Goal: Task Accomplishment & Management: Complete application form

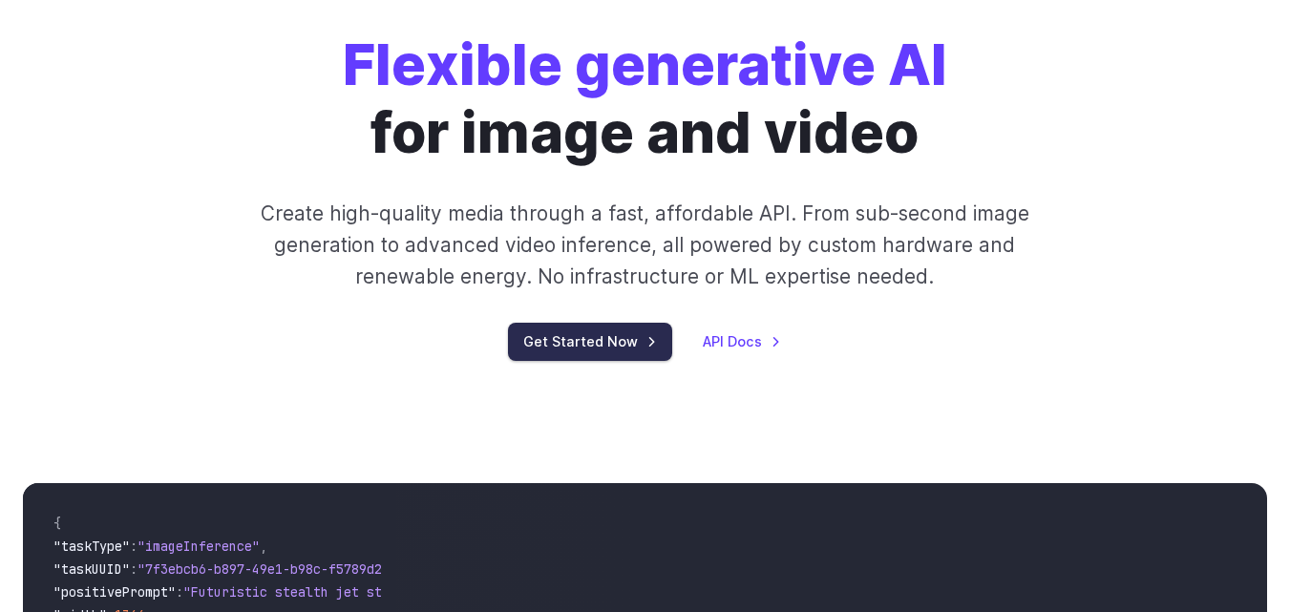
click at [578, 350] on link "Get Started Now" at bounding box center [590, 341] width 164 height 37
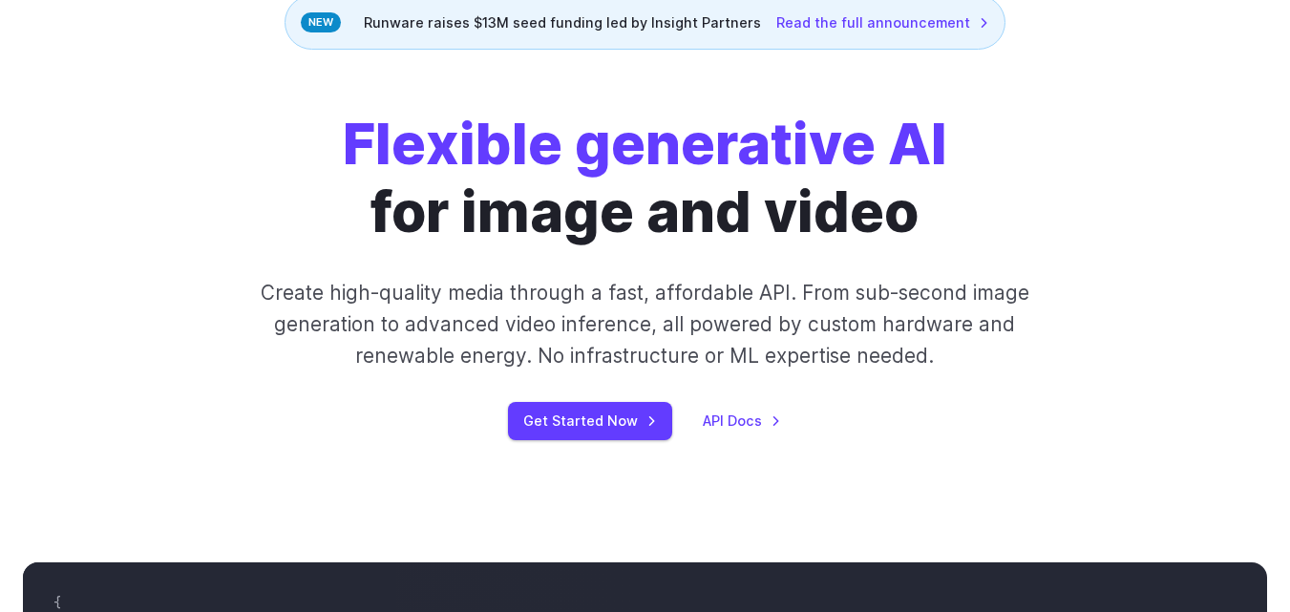
scroll to position [174, 0]
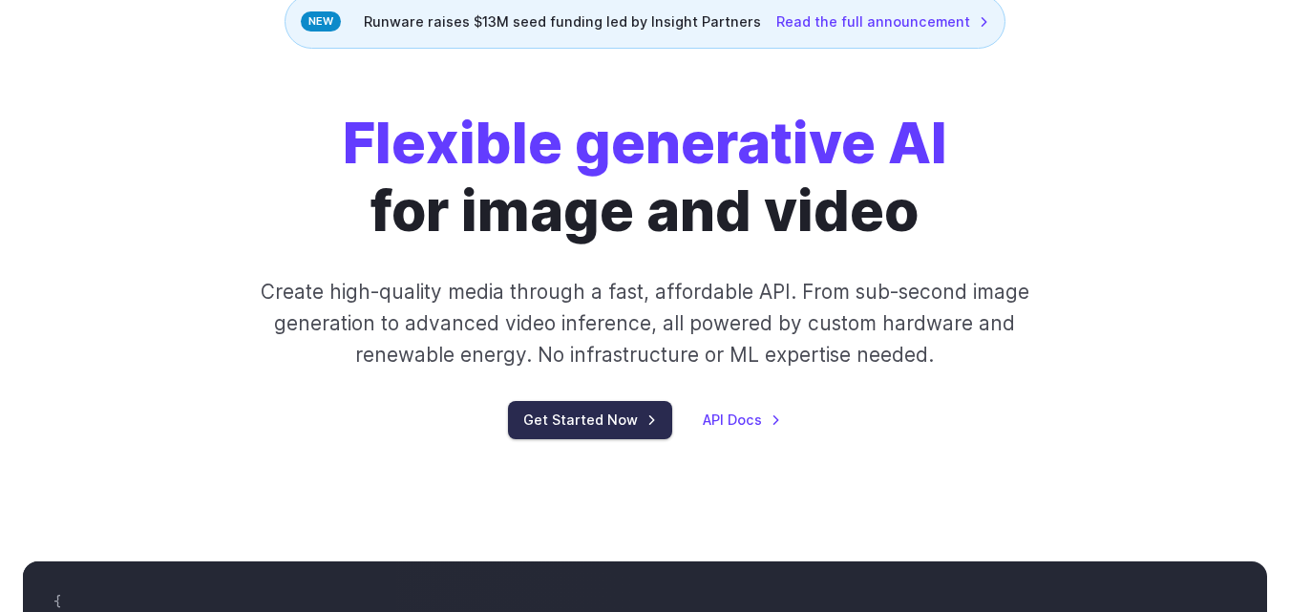
click at [571, 432] on link "Get Started Now" at bounding box center [590, 419] width 164 height 37
